Goal: Information Seeking & Learning: Learn about a topic

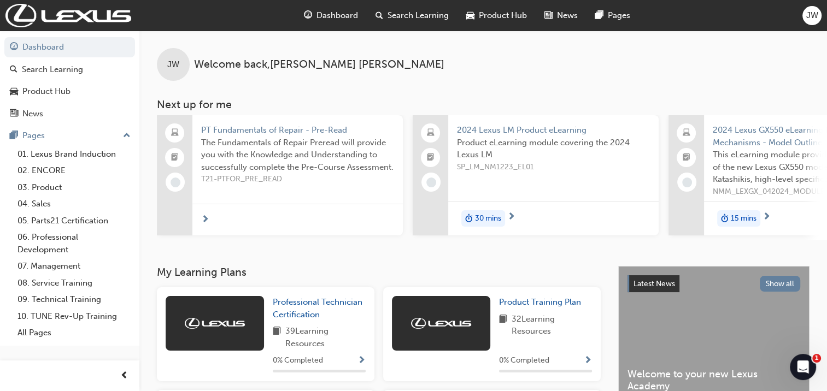
click at [330, 11] on span "Dashboard" at bounding box center [337, 15] width 42 height 13
click at [344, 20] on span "Dashboard" at bounding box center [337, 15] width 42 height 13
click at [56, 151] on link "01. Lexus Brand Induction" at bounding box center [74, 154] width 122 height 17
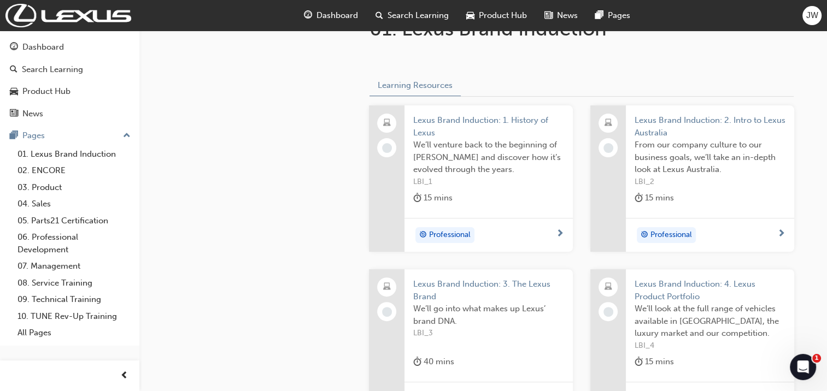
scroll to position [273, 0]
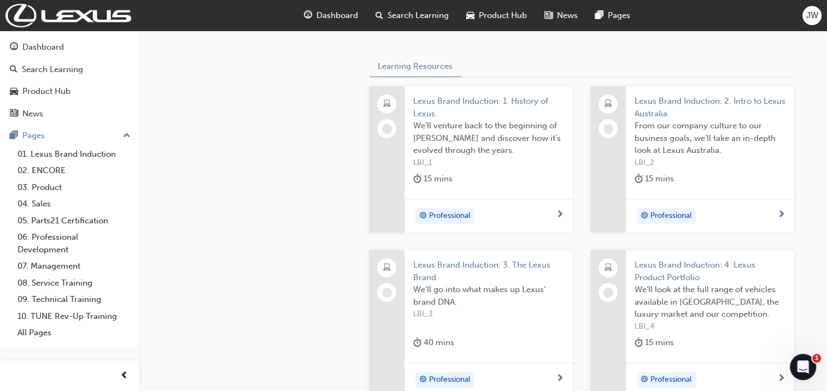
click at [480, 153] on span "We’ll venture back to the beginning of [PERSON_NAME] and discover how it’s evol…" at bounding box center [488, 138] width 151 height 37
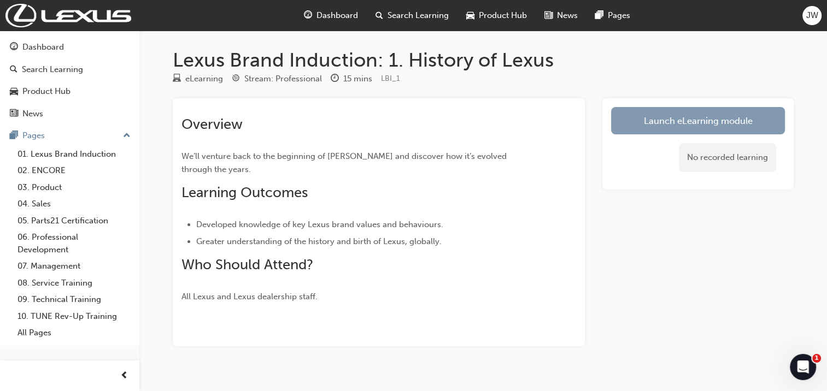
click at [710, 114] on link "Launch eLearning module" at bounding box center [698, 120] width 174 height 27
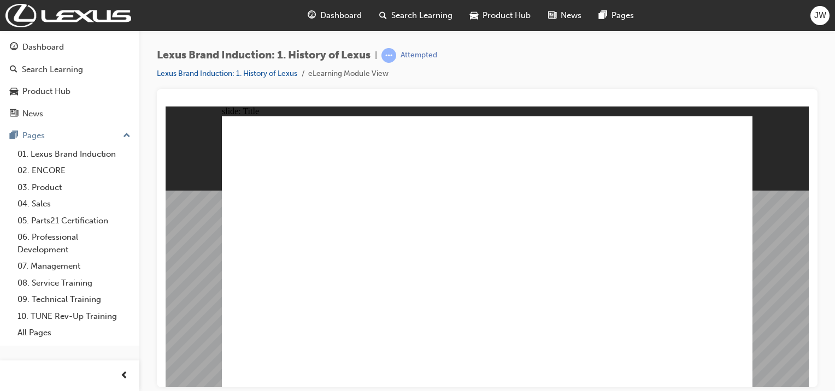
click at [826, 172] on html "Your version of Internet Explorer is outdated and not supported. Please upgrade…" at bounding box center [417, 195] width 835 height 391
